Goal: Transaction & Acquisition: Purchase product/service

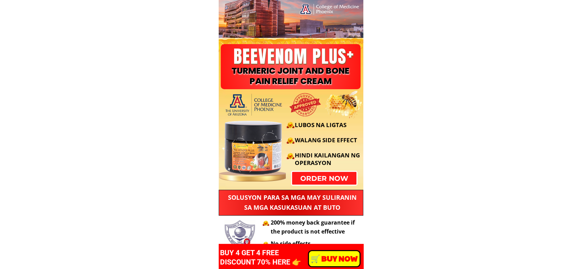
click at [314, 183] on p "order now" at bounding box center [324, 178] width 64 height 13
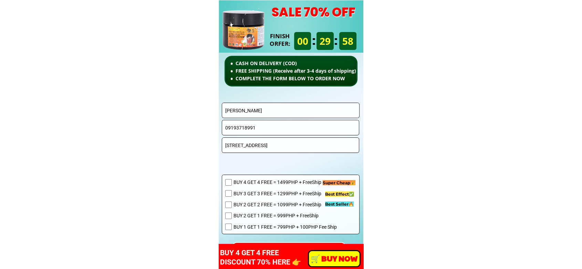
click at [271, 106] on input "[PERSON_NAME]" at bounding box center [290, 110] width 134 height 15
paste input "[PERSON_NAME]"
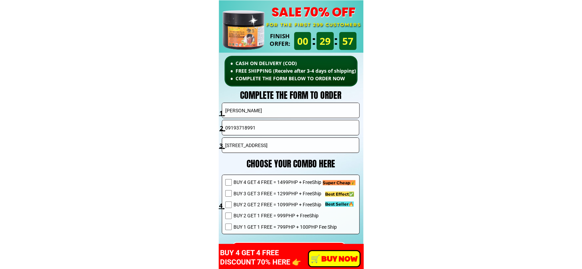
type input "[PERSON_NAME]"
click at [244, 148] on input "[STREET_ADDRESS]" at bounding box center [290, 145] width 134 height 15
paste input "09758709228"
type input "09758709228"
click at [269, 132] on input "09193718991" at bounding box center [290, 127] width 134 height 15
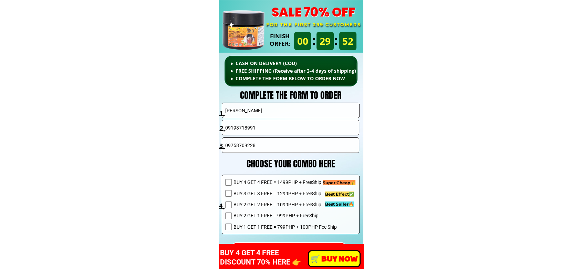
paste input "758709228"
type input "09758709228"
drag, startPoint x: 255, startPoint y: 137, endPoint x: 254, endPoint y: 151, distance: 13.8
click at [255, 137] on div "09758709228" at bounding box center [291, 144] width 138 height 15
click at [255, 151] on input "09758709228" at bounding box center [290, 145] width 134 height 15
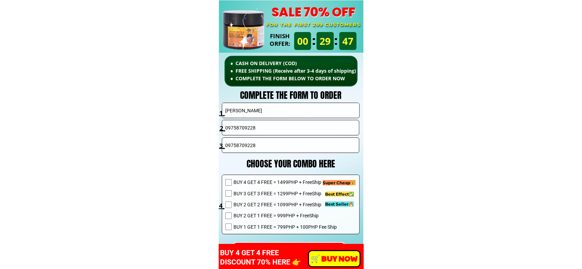
paste input "Mati"
type input "Mati"
click at [270, 207] on span "BUY 2 GET 2 FREE = 1099PHP + FreeShip" at bounding box center [284, 205] width 103 height 8
checkbox input "true"
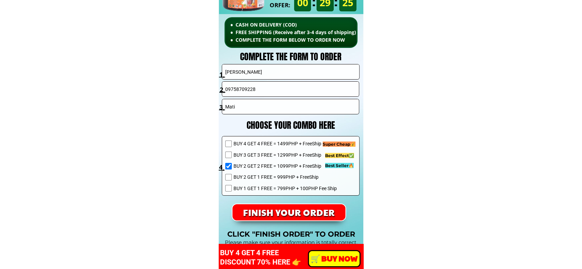
click at [326, 212] on p "FINISH YOUR ORDER" at bounding box center [288, 212] width 113 height 16
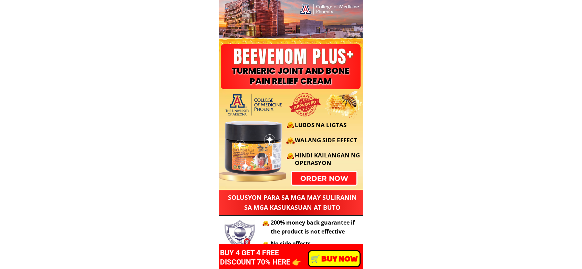
scroll to position [4887, 0]
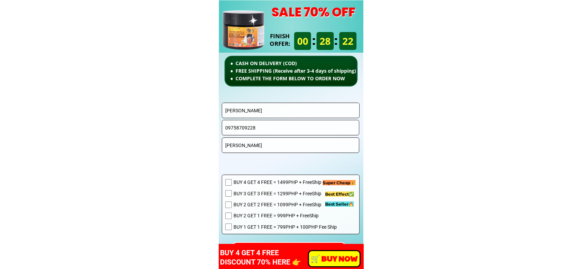
click at [284, 108] on input "[PERSON_NAME]" at bounding box center [290, 110] width 134 height 15
paste input "Carmelita Aspiras"
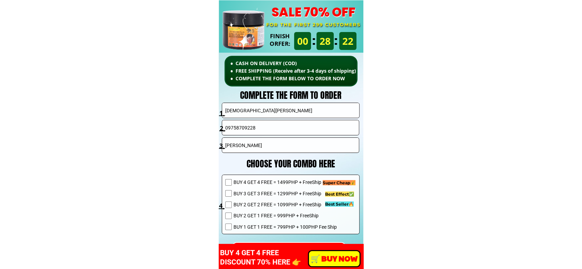
type input "Carmelita Aspiras"
click at [260, 141] on input "Mati" at bounding box center [290, 145] width 134 height 15
paste input "Taguig"
type input "Taguig"
click at [256, 125] on input "09758709228" at bounding box center [290, 127] width 134 height 15
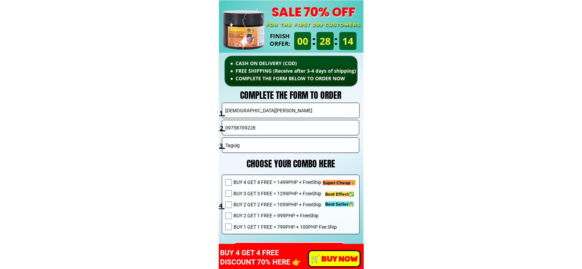
paste input "15 318 8173"
click at [246, 129] on input "0915 318 8173" at bounding box center [290, 127] width 134 height 15
click at [237, 127] on input "0915 3188173" at bounding box center [290, 127] width 134 height 15
type input "09153188173"
click at [265, 180] on span "BUY 4 GET 4 FREE = 1499PHP + FreeShip" at bounding box center [284, 182] width 103 height 8
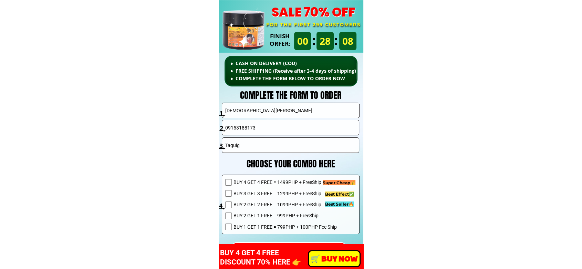
checkbox input "true"
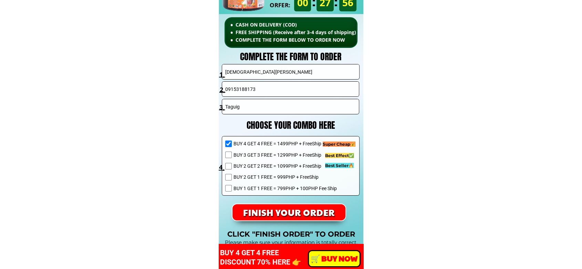
click at [286, 204] on p "FINISH YOUR ORDER" at bounding box center [288, 212] width 113 height 16
